Goal: Task Accomplishment & Management: Manage account settings

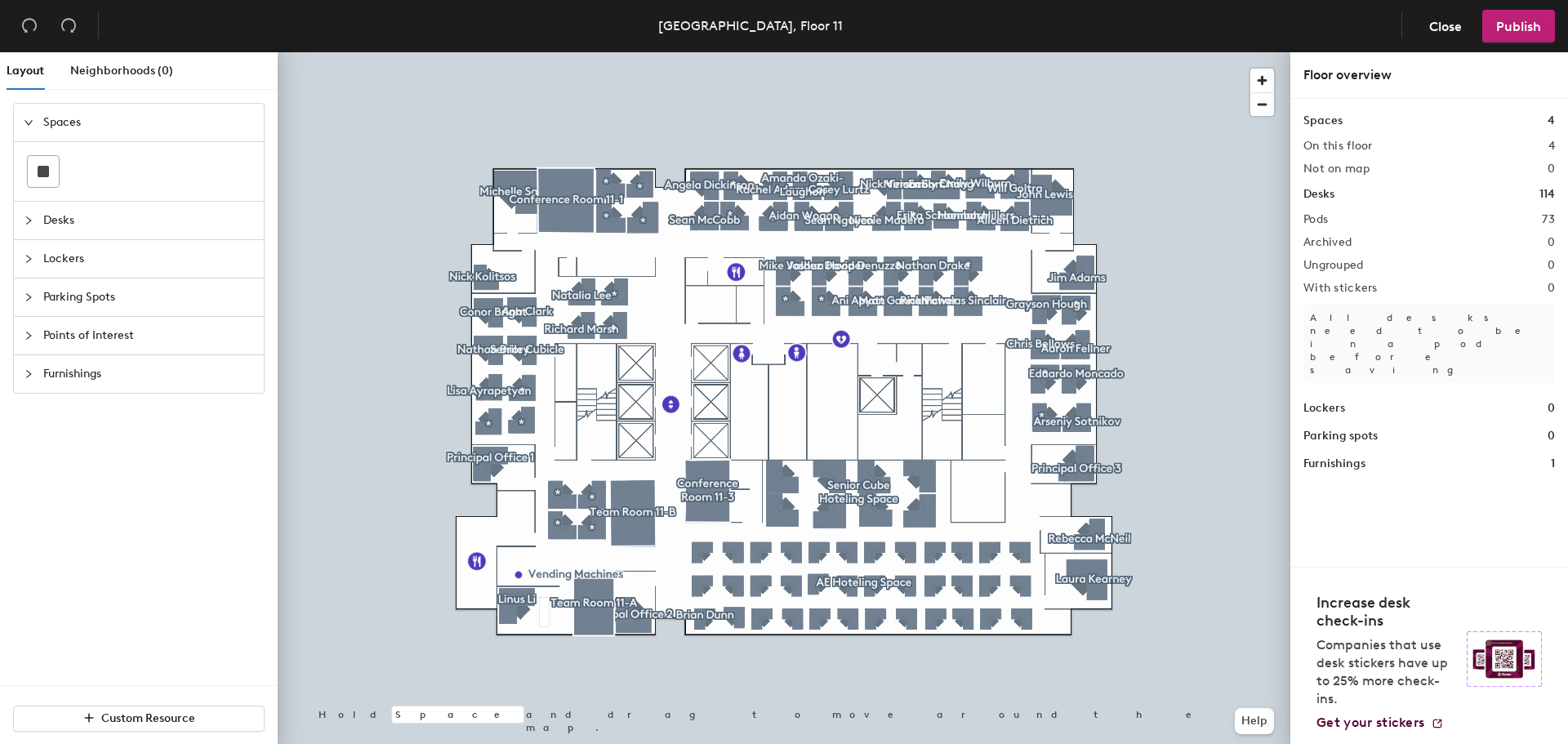
click at [694, 52] on div at bounding box center [783, 52] width 1013 height 0
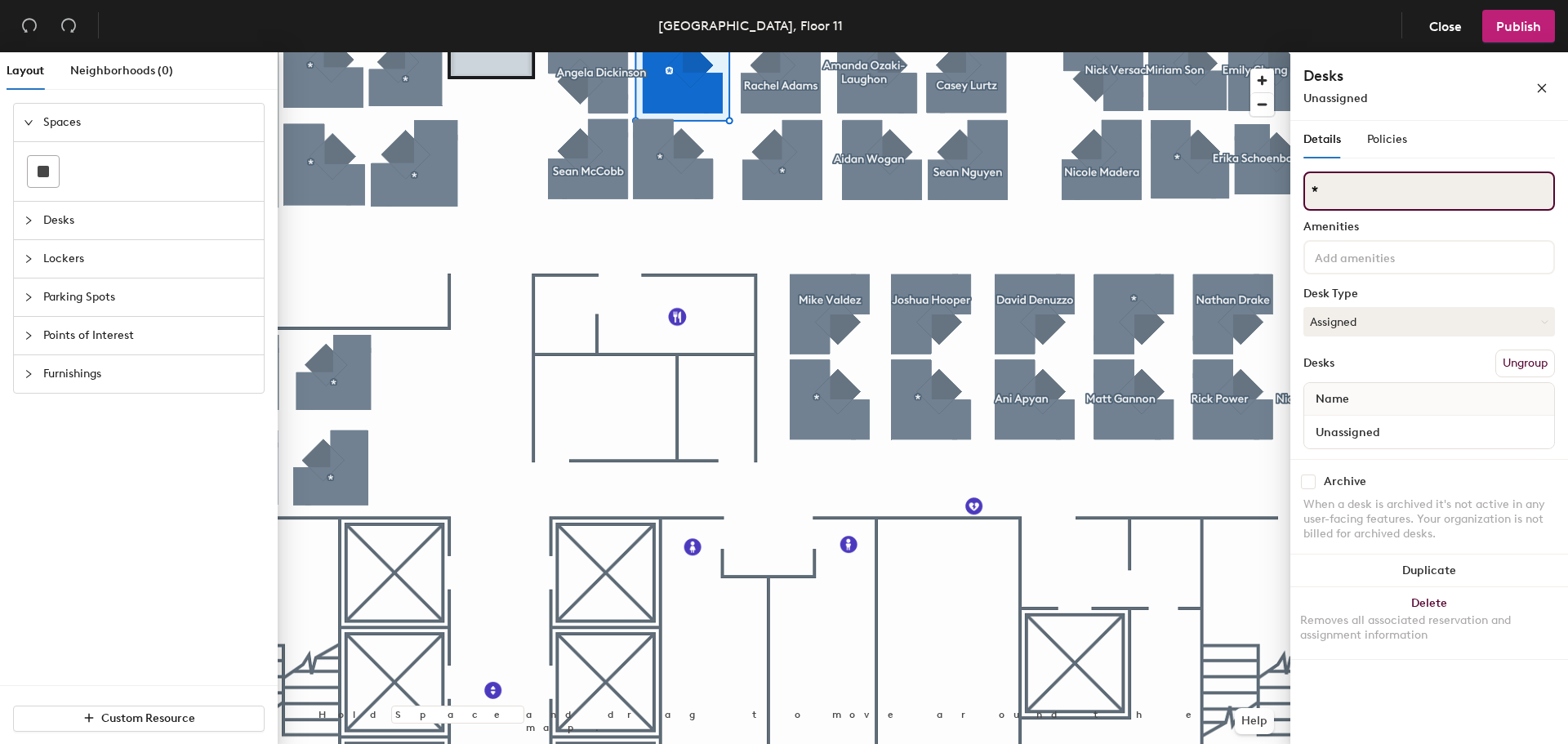
click at [1352, 183] on input "*" at bounding box center [1428, 191] width 252 height 39
type input "[PERSON_NAME]"
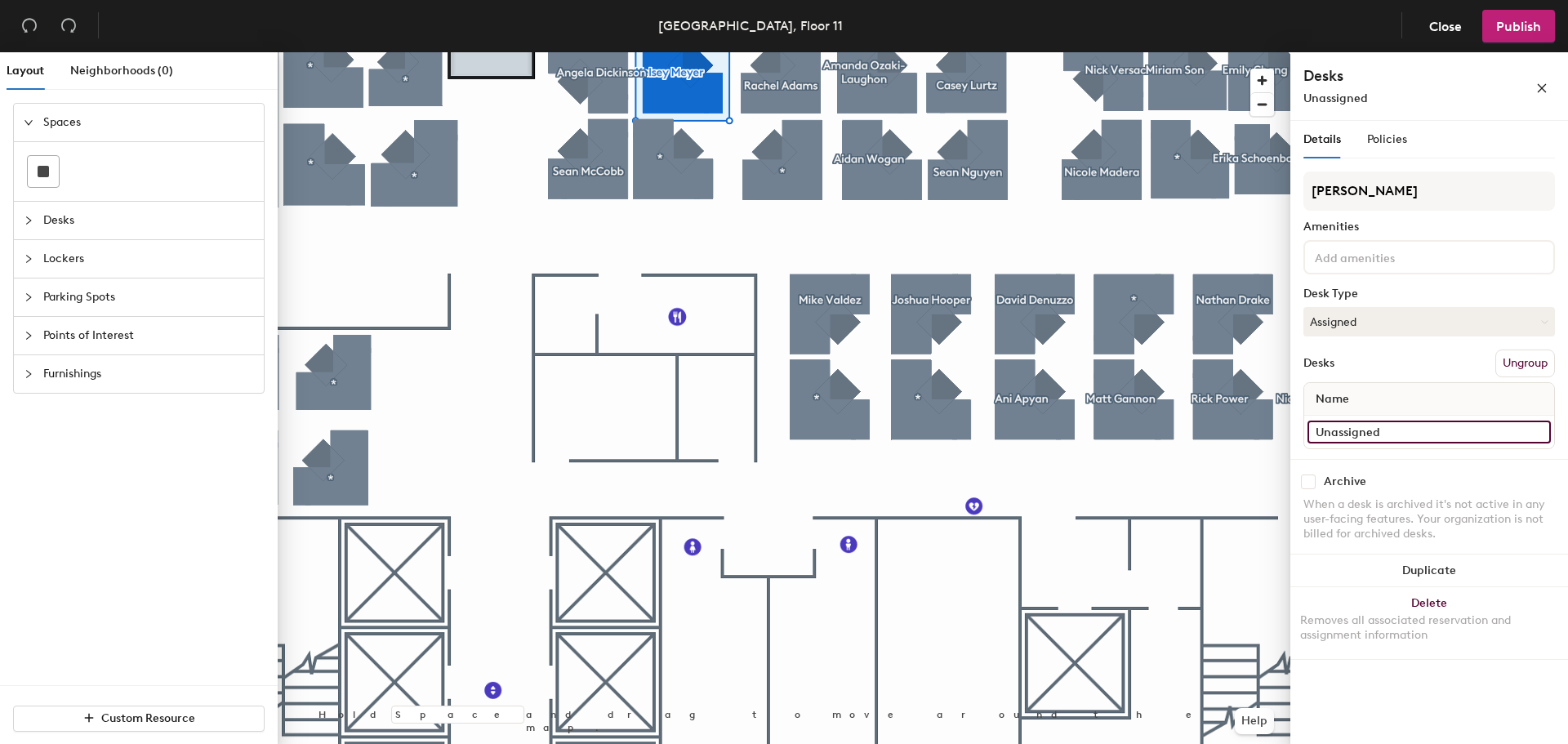
click at [1420, 421] on input "Unassigned" at bounding box center [1428, 432] width 243 height 23
click at [1412, 400] on div "Name" at bounding box center [1428, 399] width 250 height 32
click at [1405, 422] on input "Unassigned" at bounding box center [1428, 432] width 243 height 23
click at [1537, 440] on input "Unassigned" at bounding box center [1428, 432] width 243 height 23
type input "[PERSON_NAME]"
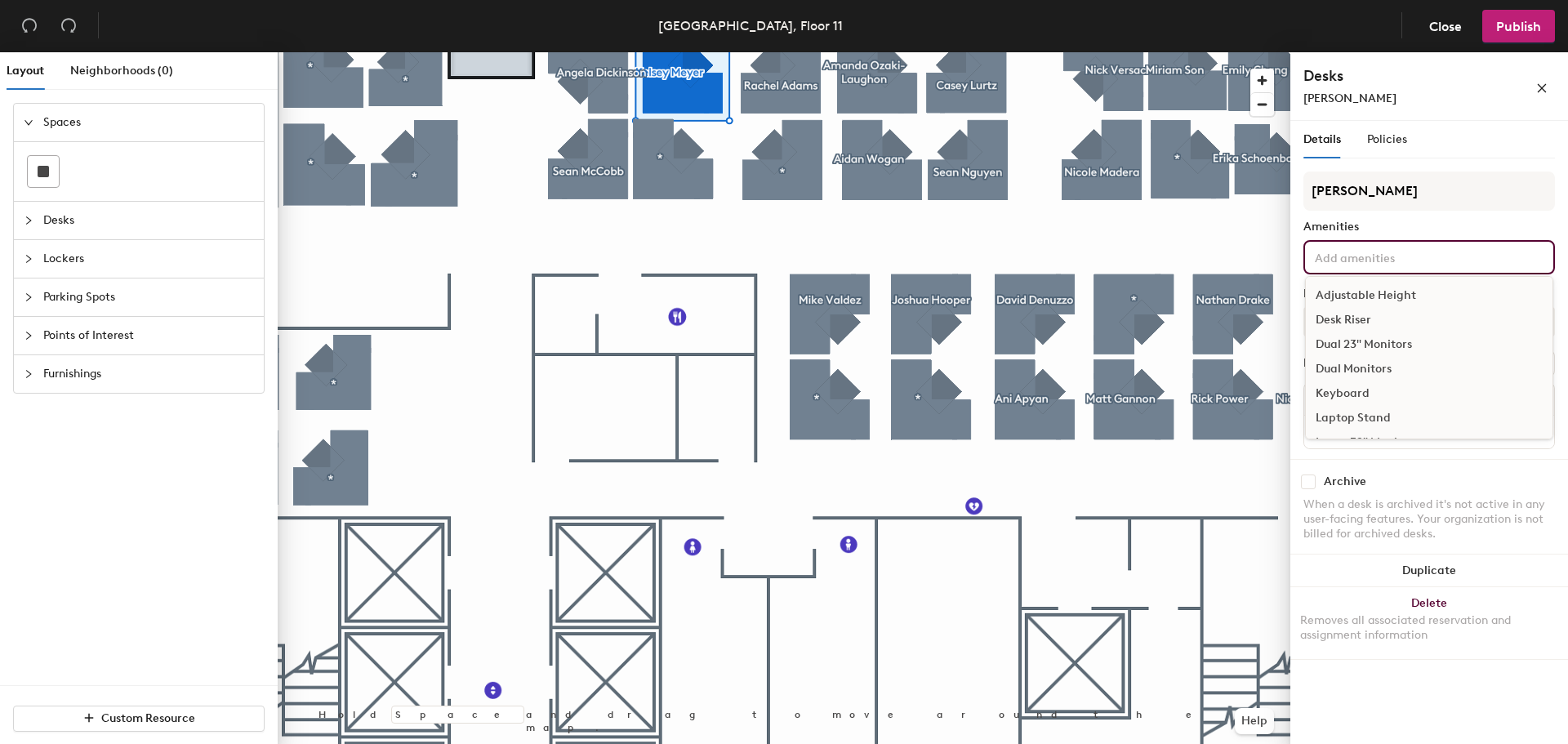
click at [1372, 262] on input at bounding box center [1385, 256] width 147 height 20
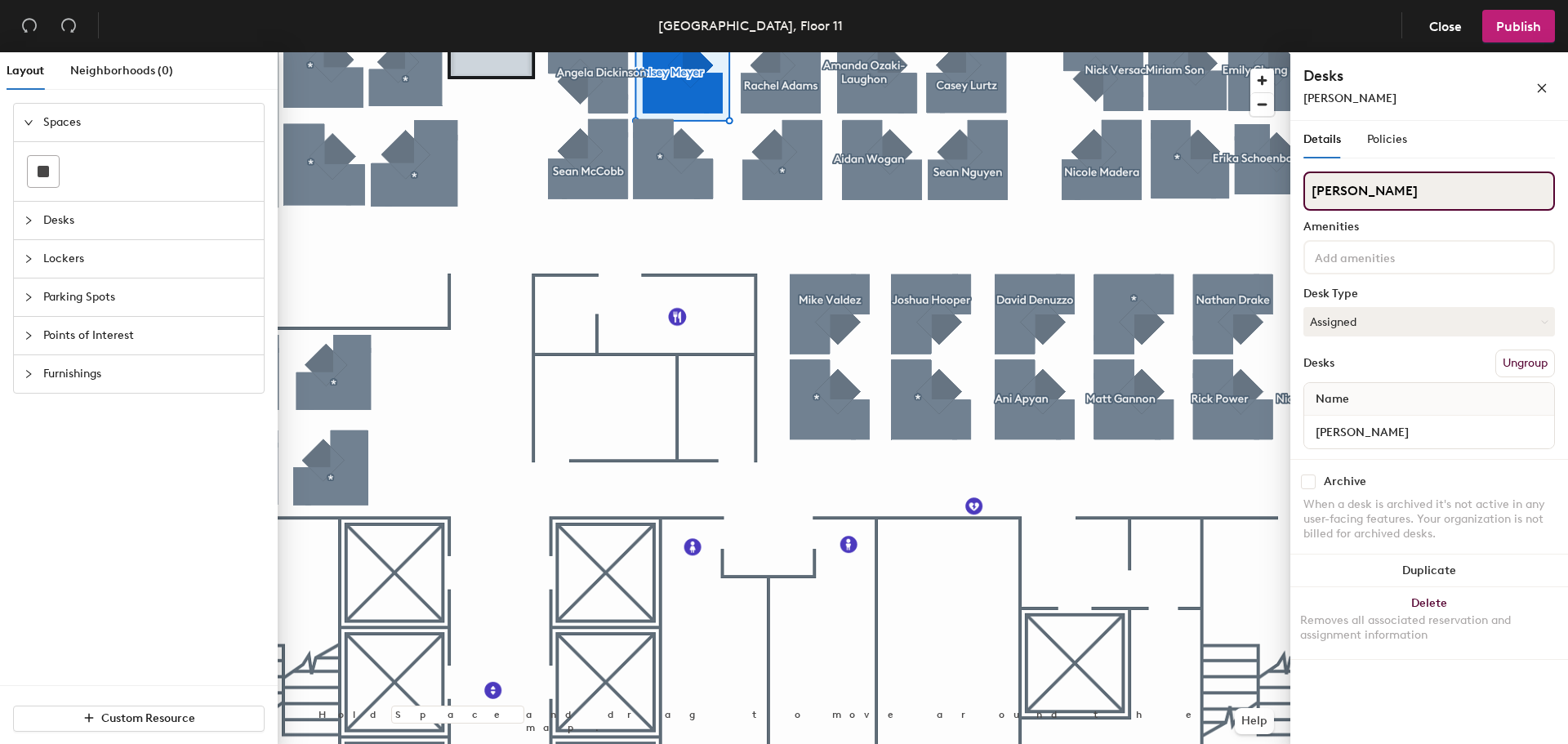
click at [1404, 200] on input "[PERSON_NAME]" at bounding box center [1428, 191] width 252 height 39
click at [1390, 316] on button "Assigned" at bounding box center [1428, 322] width 252 height 29
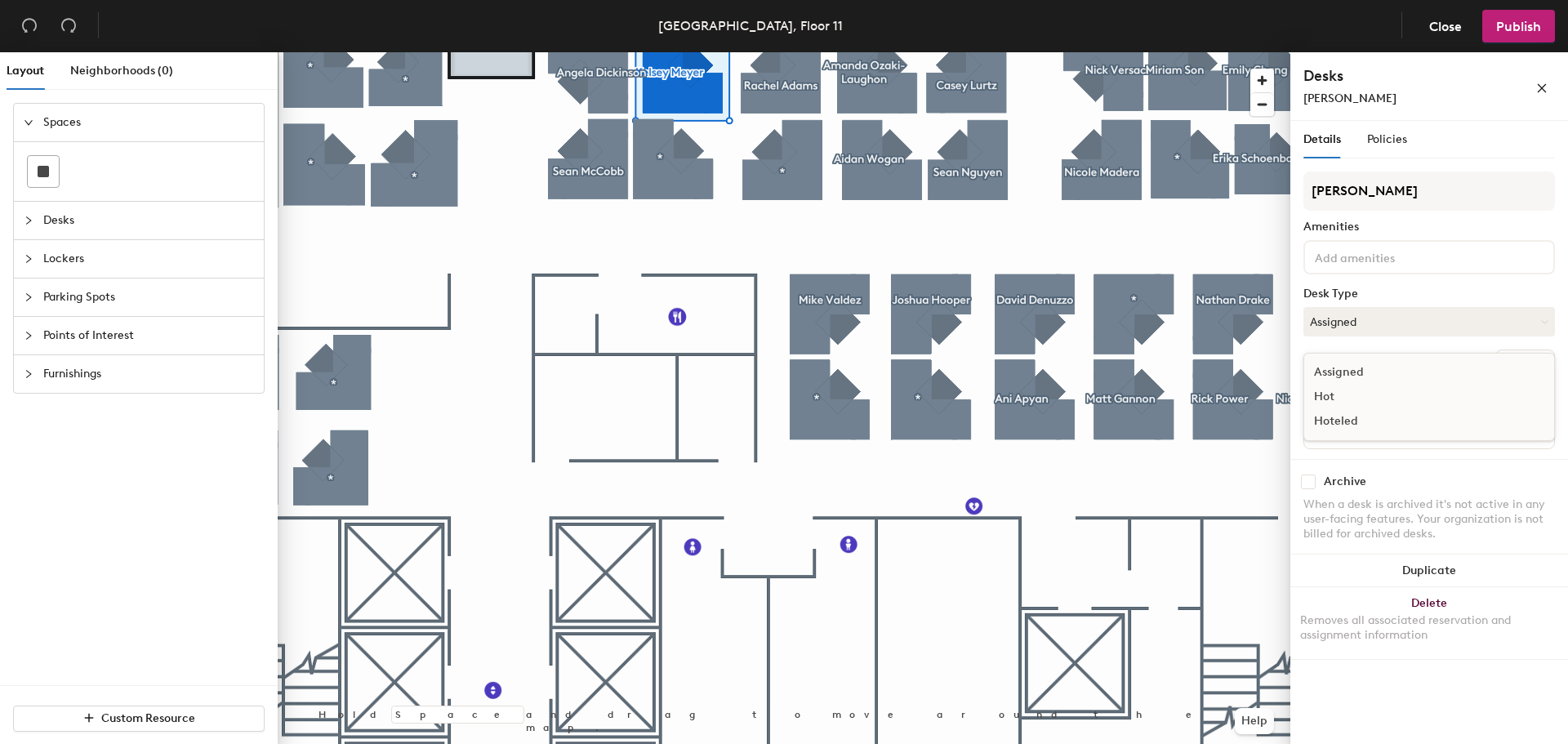
click at [1356, 366] on div "Assigned" at bounding box center [1385, 372] width 163 height 25
click at [1547, 87] on icon "close" at bounding box center [1541, 88] width 11 height 11
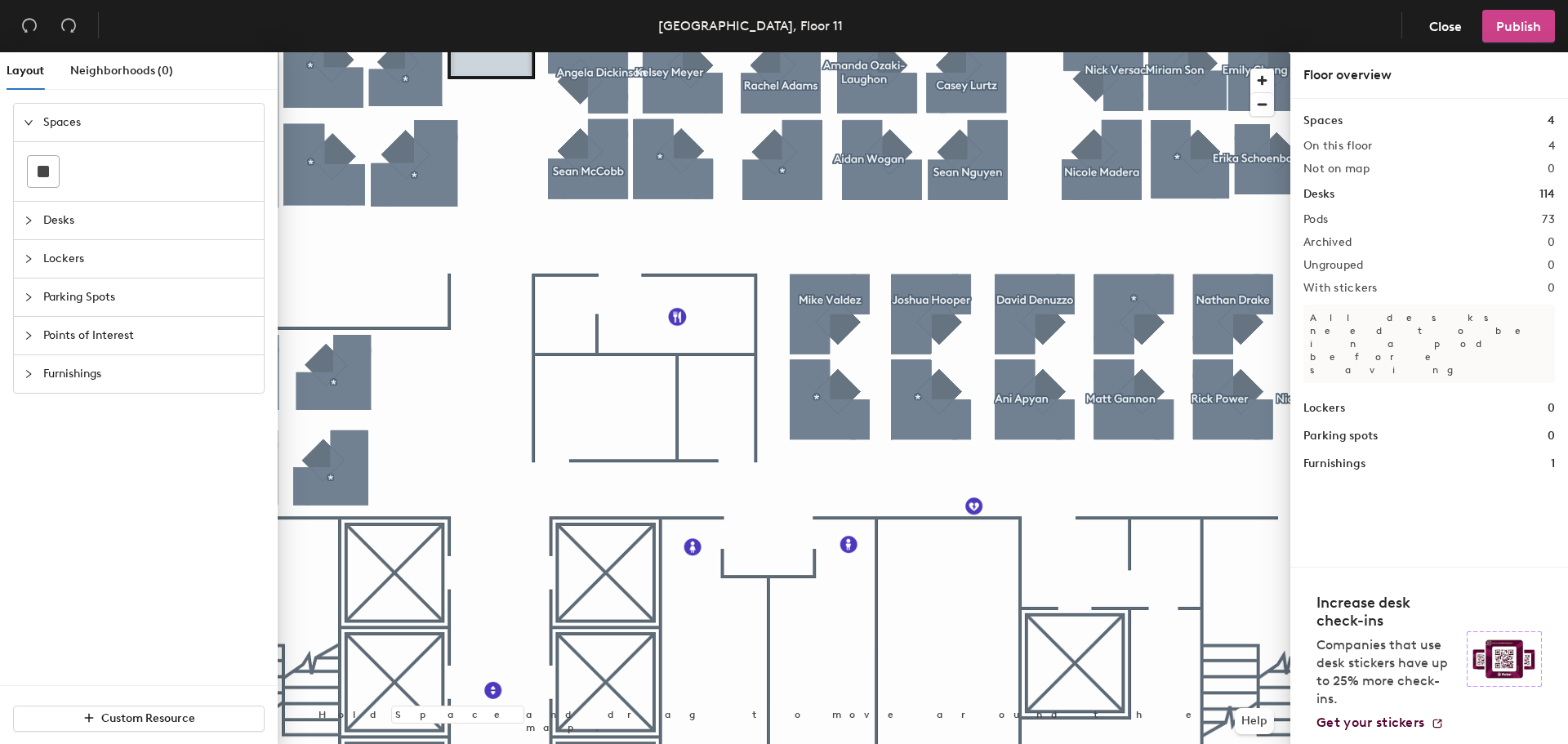
click at [1520, 26] on span "Publish" at bounding box center [1518, 26] width 45 height 15
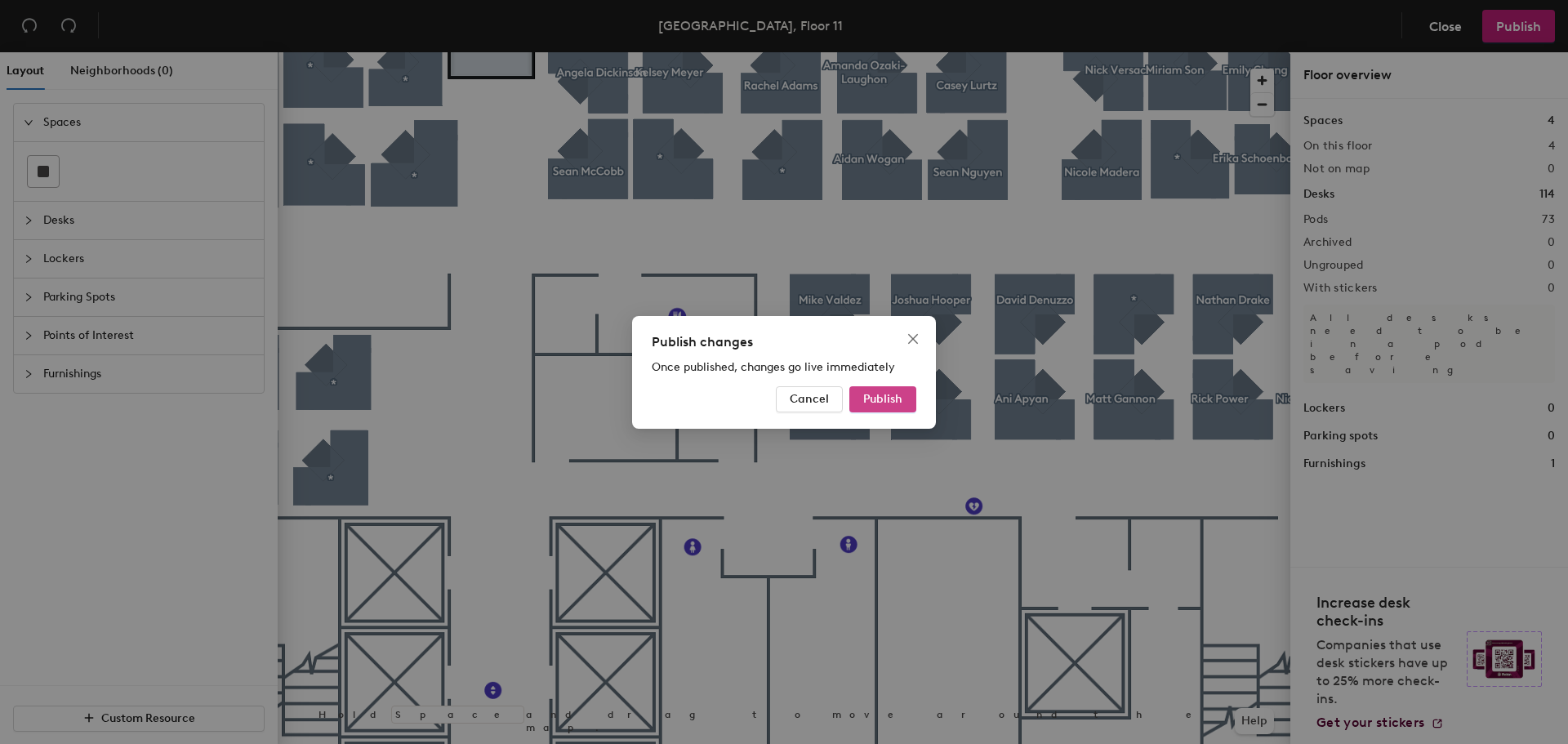
click at [870, 407] on button "Publish" at bounding box center [882, 399] width 67 height 26
